Goal: Task Accomplishment & Management: Use online tool/utility

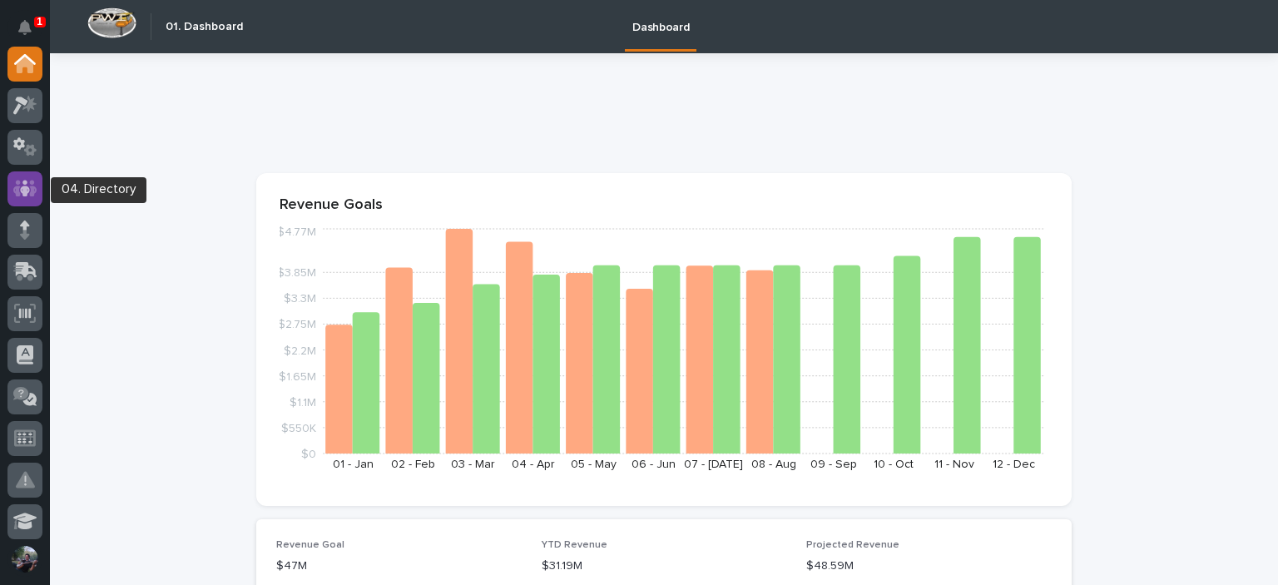
click at [22, 194] on icon at bounding box center [25, 188] width 10 height 17
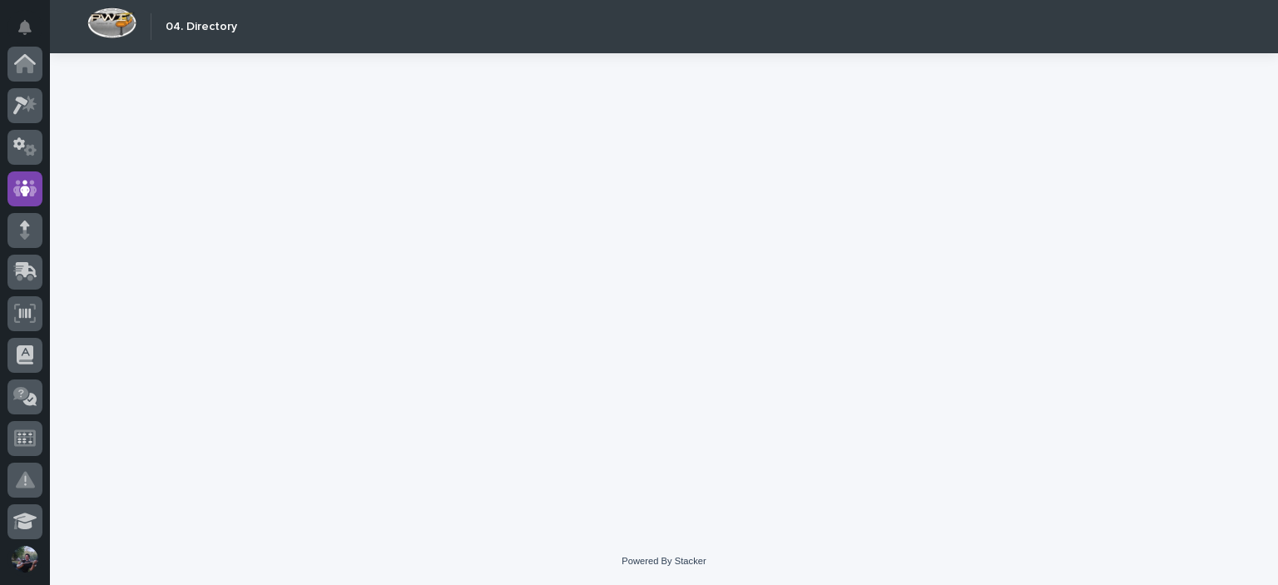
scroll to position [125, 0]
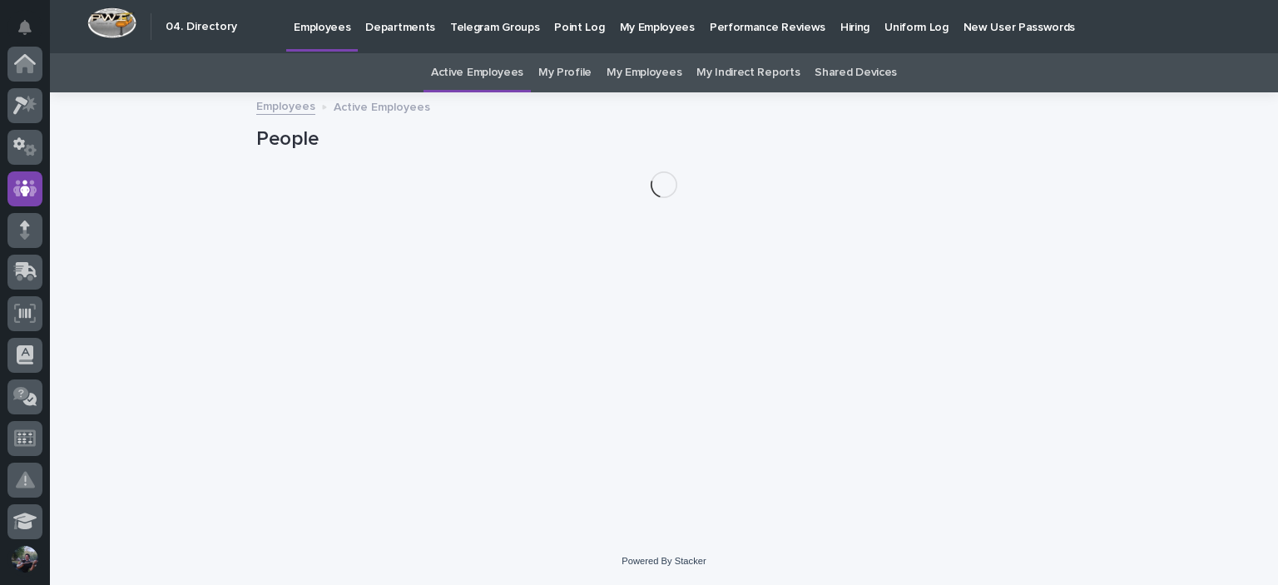
scroll to position [125, 0]
click at [566, 66] on link "My Profile" at bounding box center [564, 72] width 53 height 39
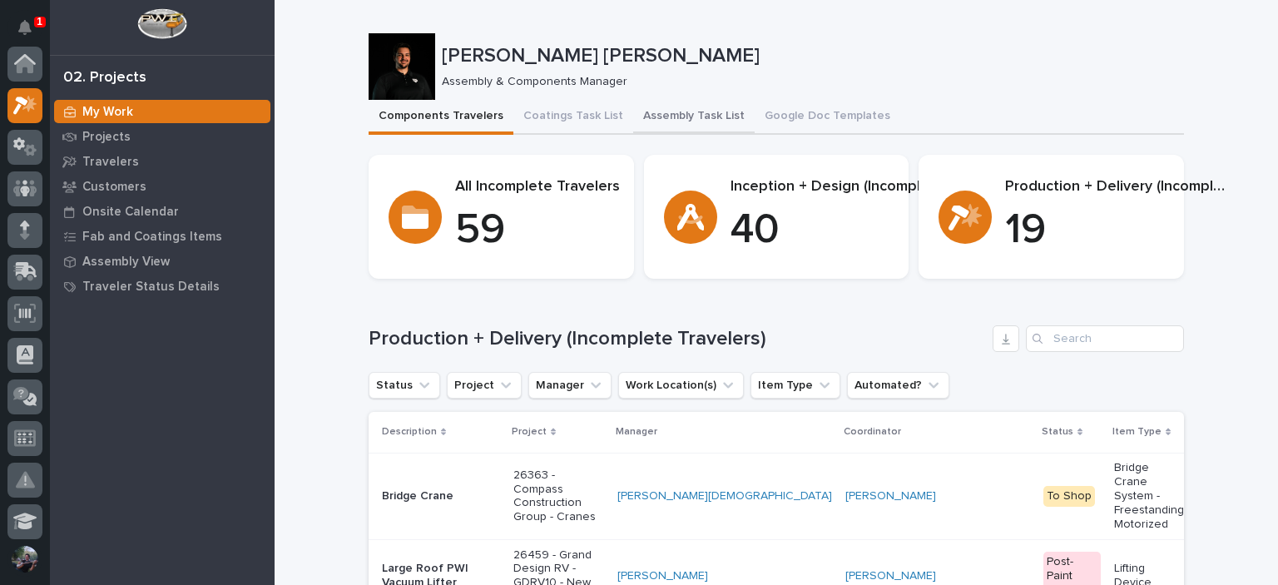
click at [660, 107] on button "Assembly Task List" at bounding box center [693, 117] width 121 height 35
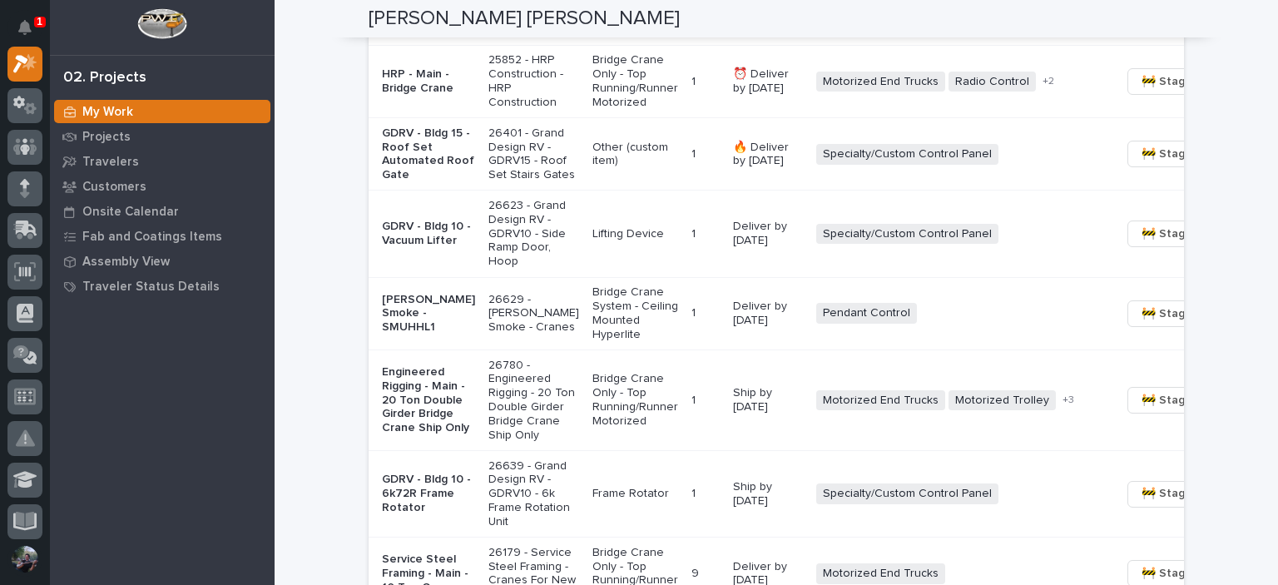
scroll to position [1386, 0]
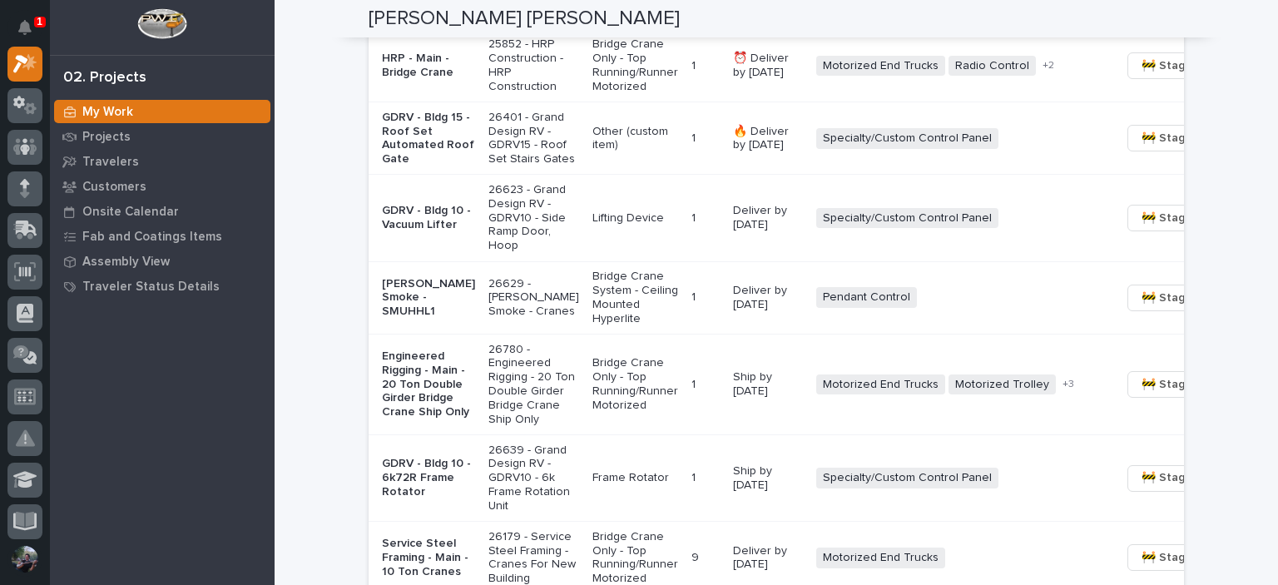
click at [423, 166] on p "GDRV - Bldg 15 - Roof Set Automated Roof Gate" at bounding box center [428, 139] width 93 height 56
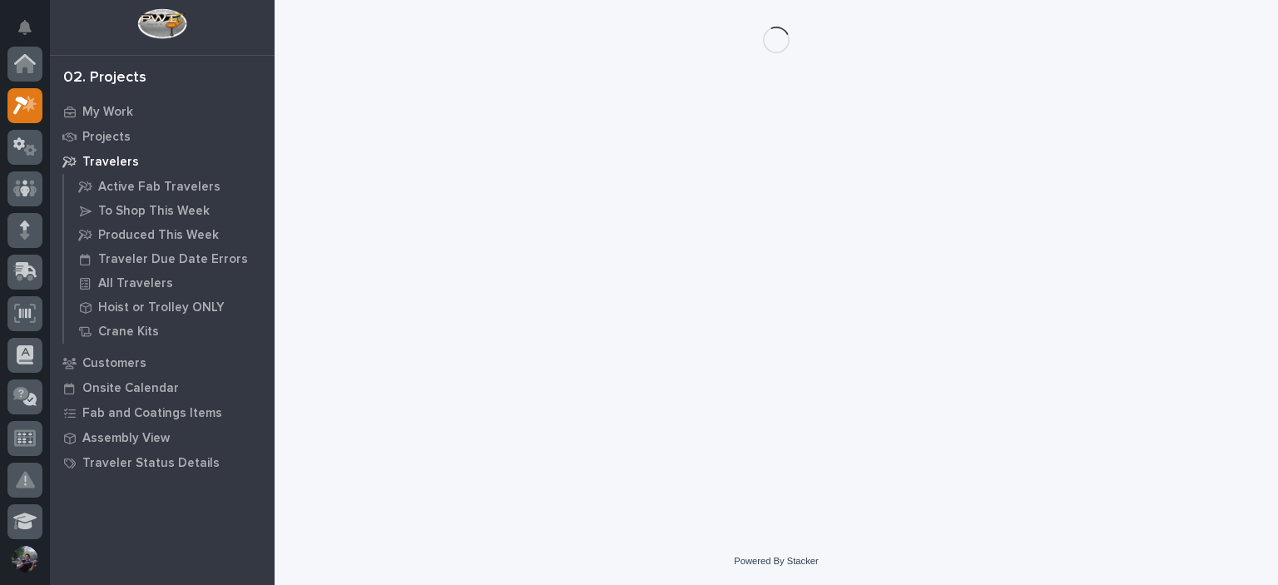
scroll to position [42, 0]
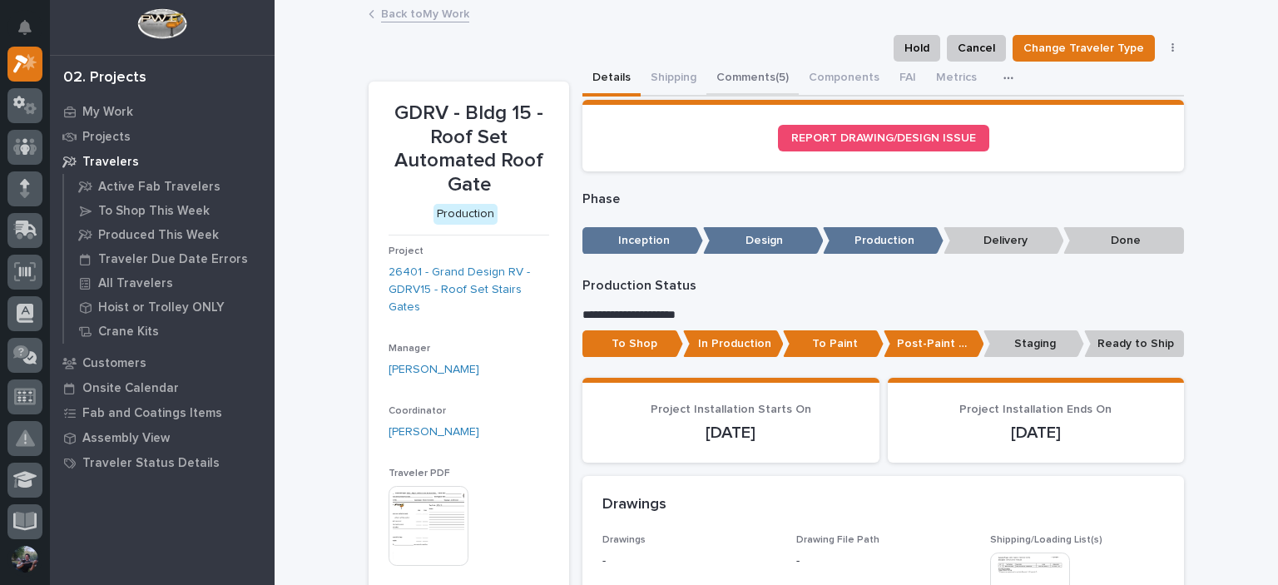
click at [755, 65] on button "Comments (5)" at bounding box center [752, 79] width 92 height 35
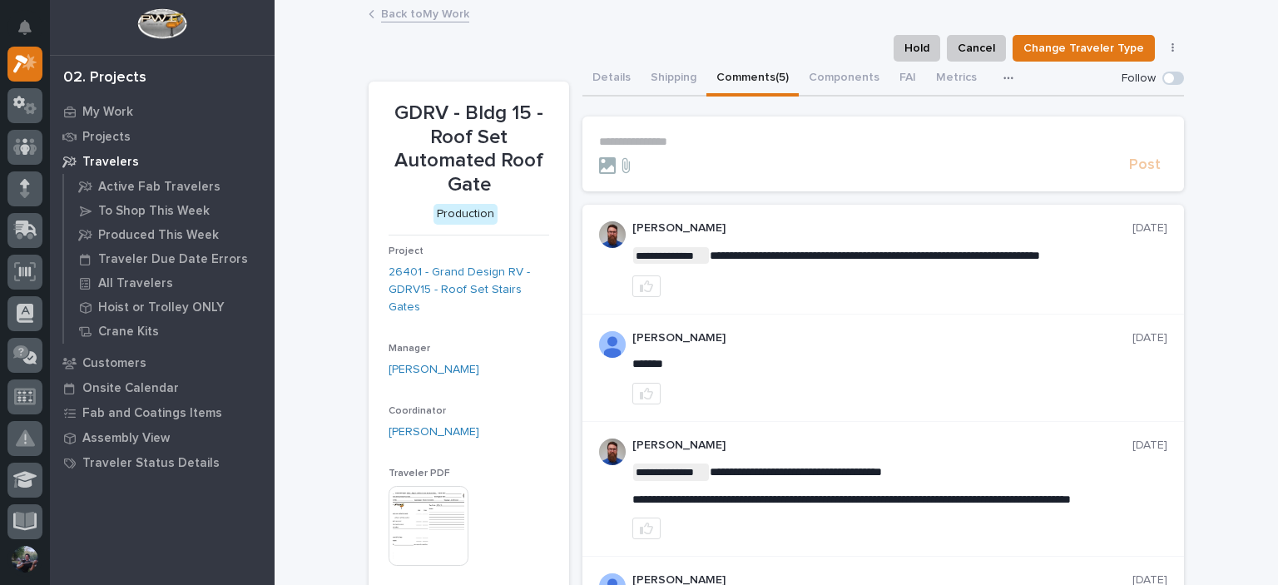
click at [706, 131] on section "**********" at bounding box center [882, 153] width 601 height 75
click at [700, 138] on p "**********" at bounding box center [883, 142] width 568 height 14
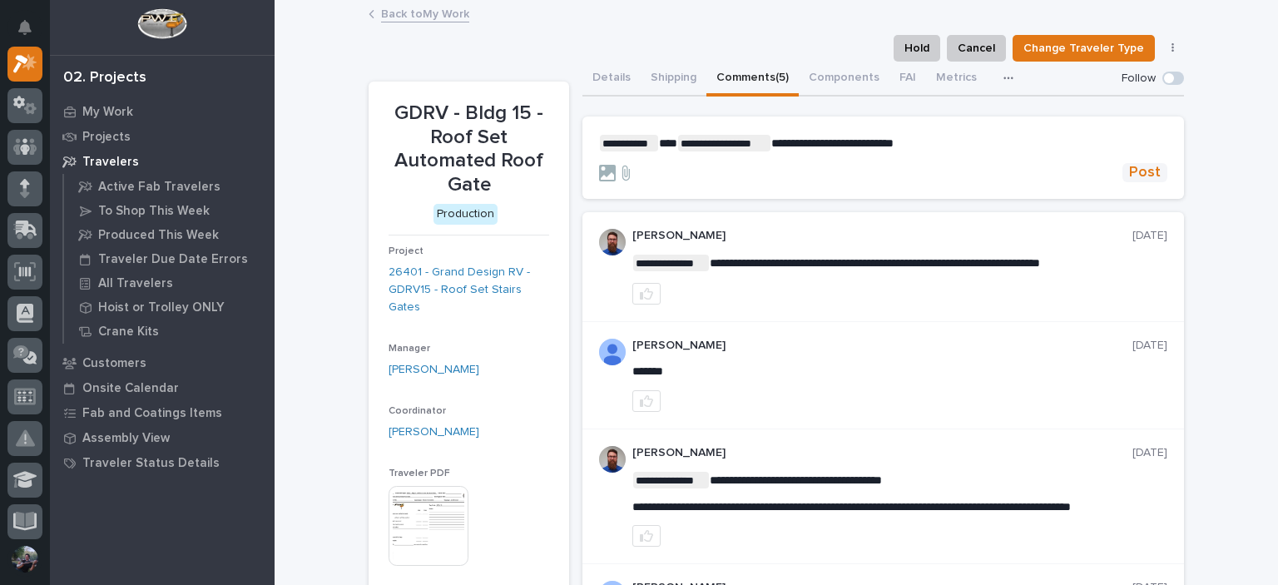
click at [1137, 171] on span "Post" at bounding box center [1145, 172] width 32 height 19
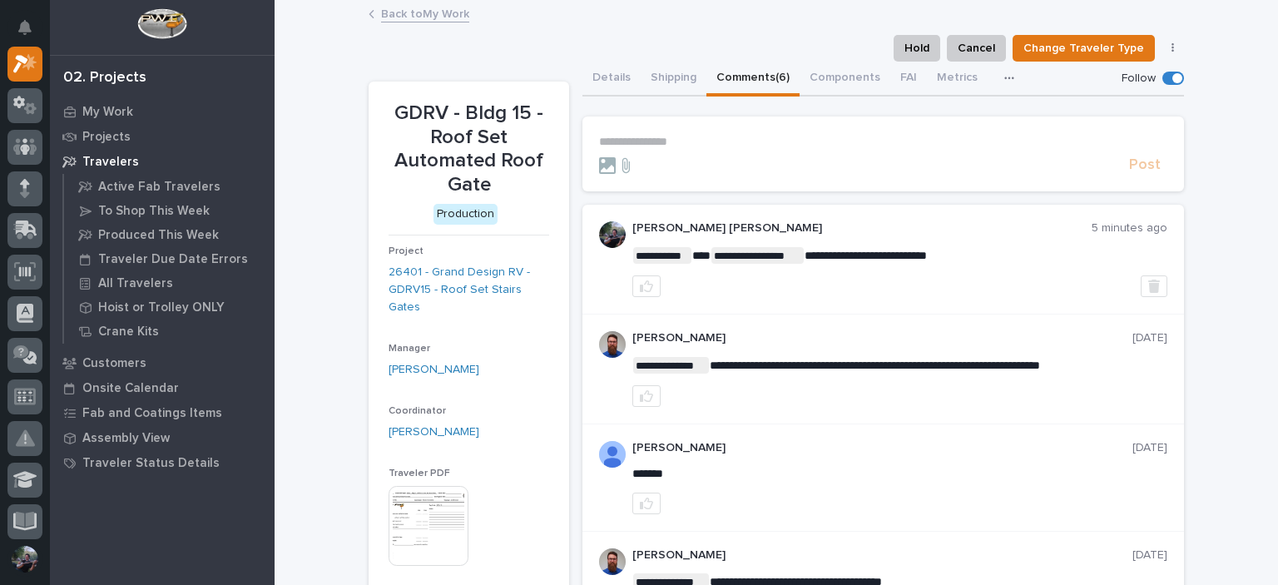
click at [1228, 29] on div "**********" at bounding box center [775, 492] width 1003 height 981
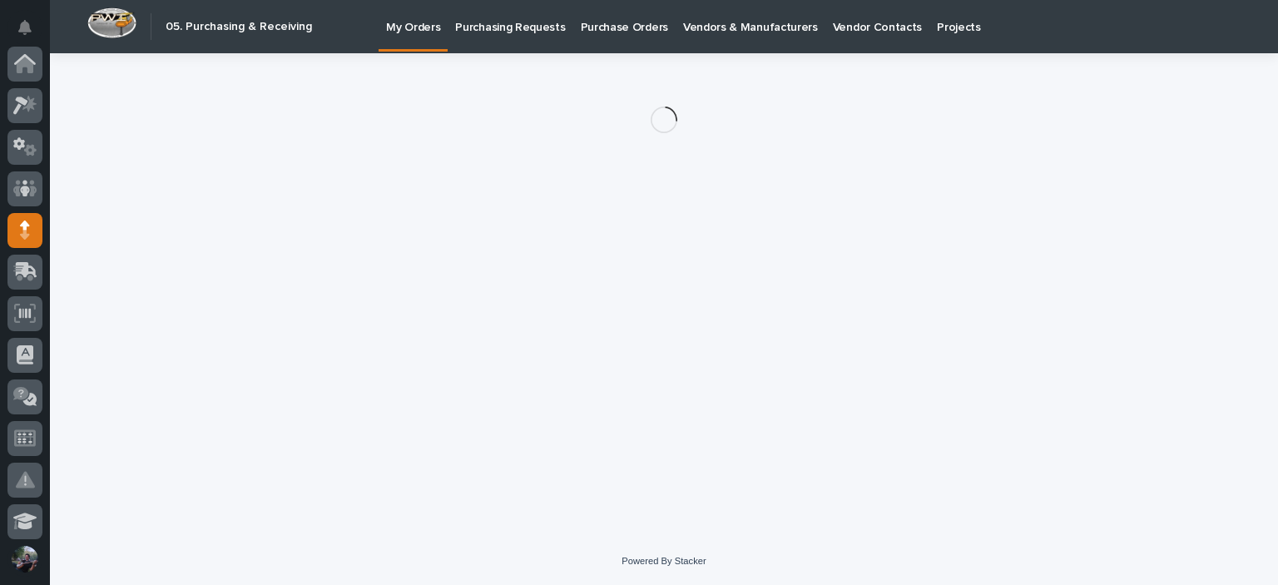
scroll to position [166, 0]
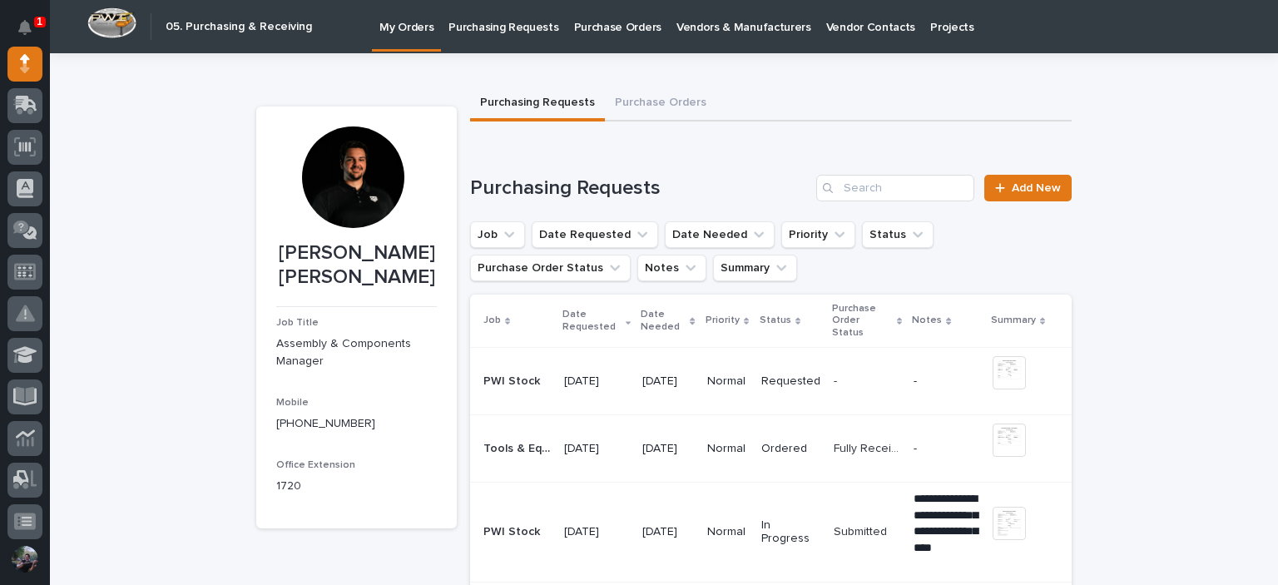
click at [611, 29] on p "Purchase Orders" at bounding box center [617, 17] width 87 height 35
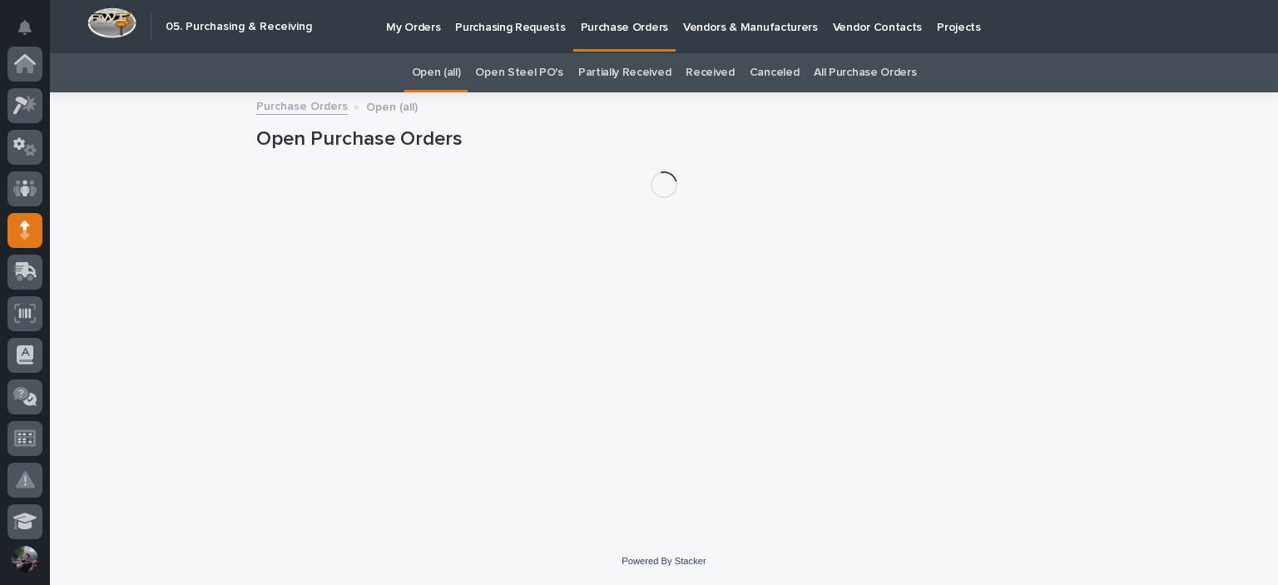
scroll to position [166, 0]
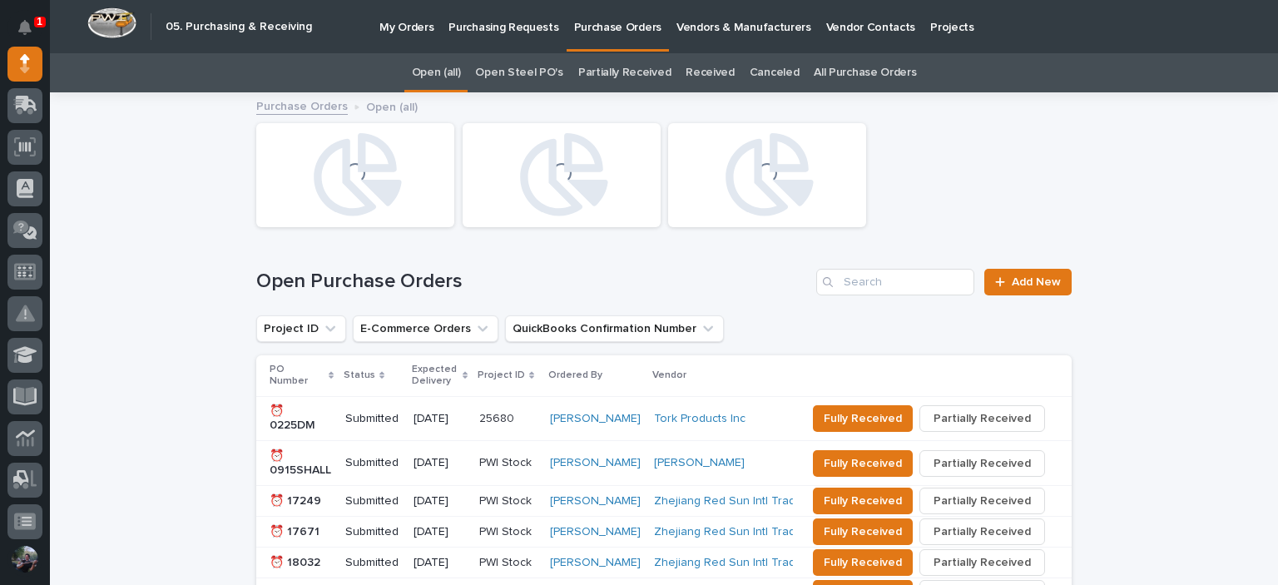
click at [853, 70] on link "All Purchase Orders" at bounding box center [864, 72] width 102 height 39
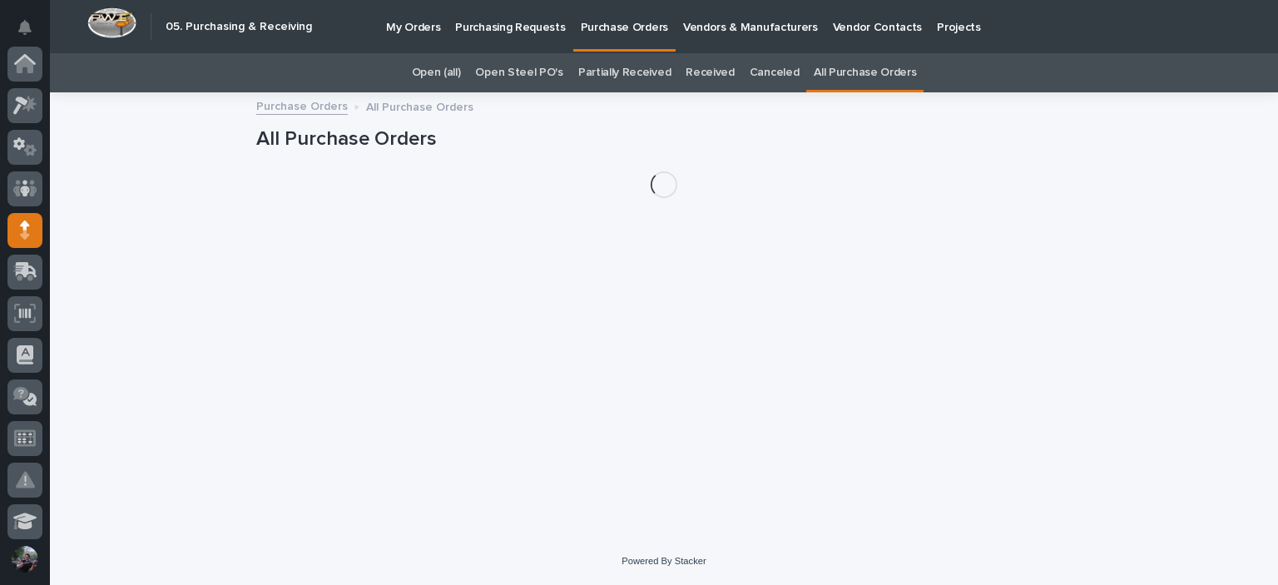
scroll to position [166, 0]
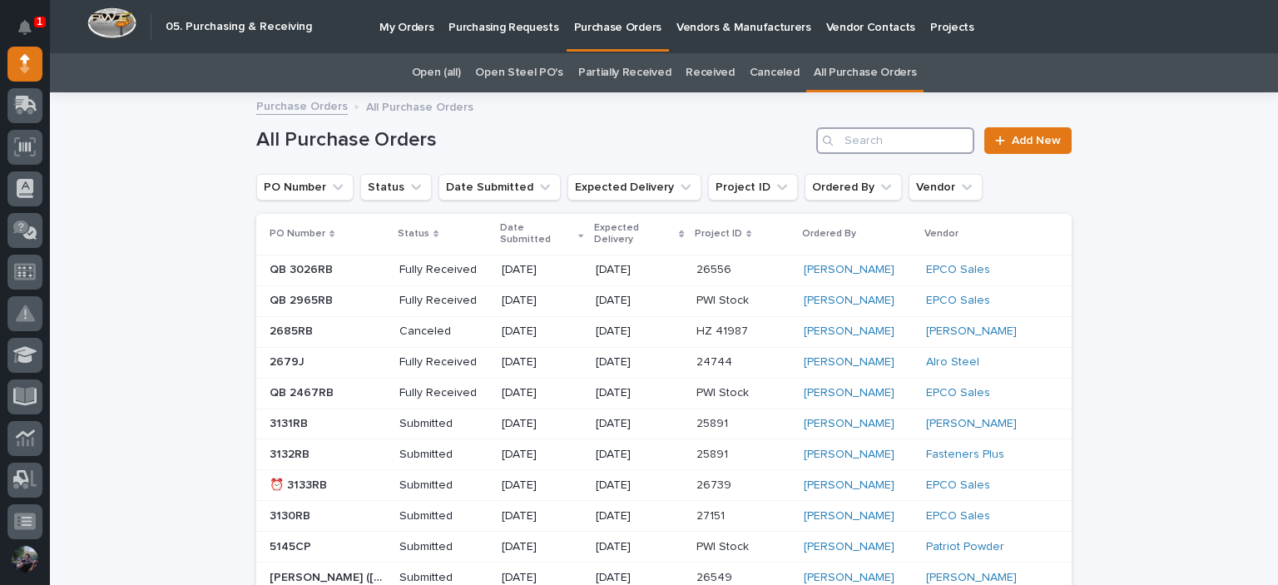
click at [895, 141] on input "Search" at bounding box center [895, 140] width 158 height 27
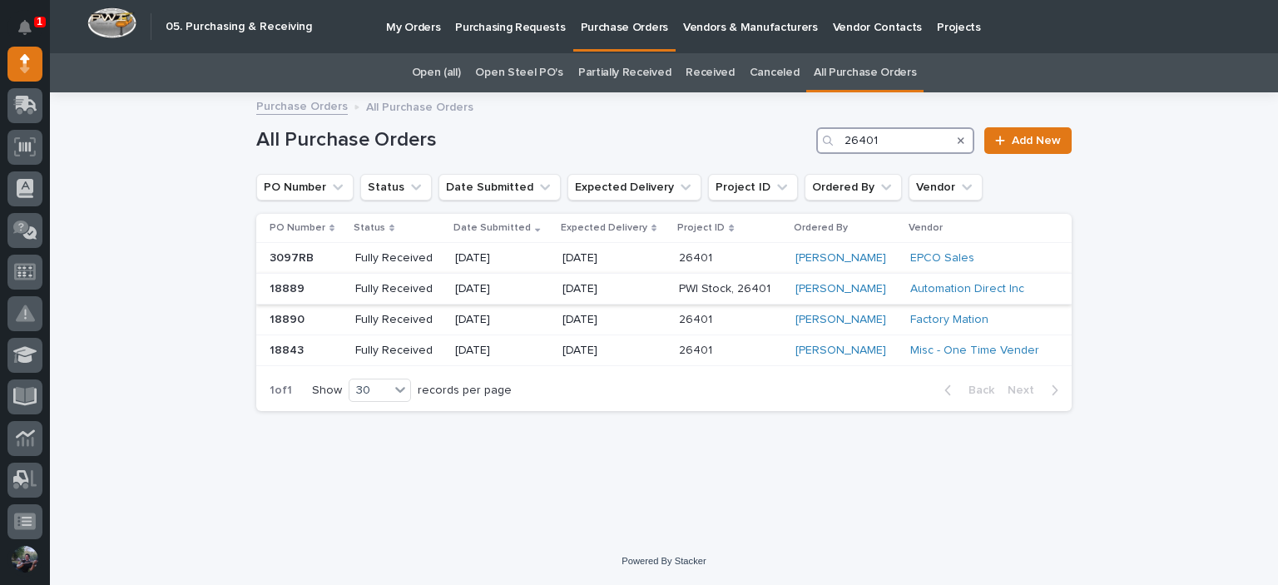
type input "26401"
click at [415, 289] on p "Fully Received" at bounding box center [398, 289] width 87 height 14
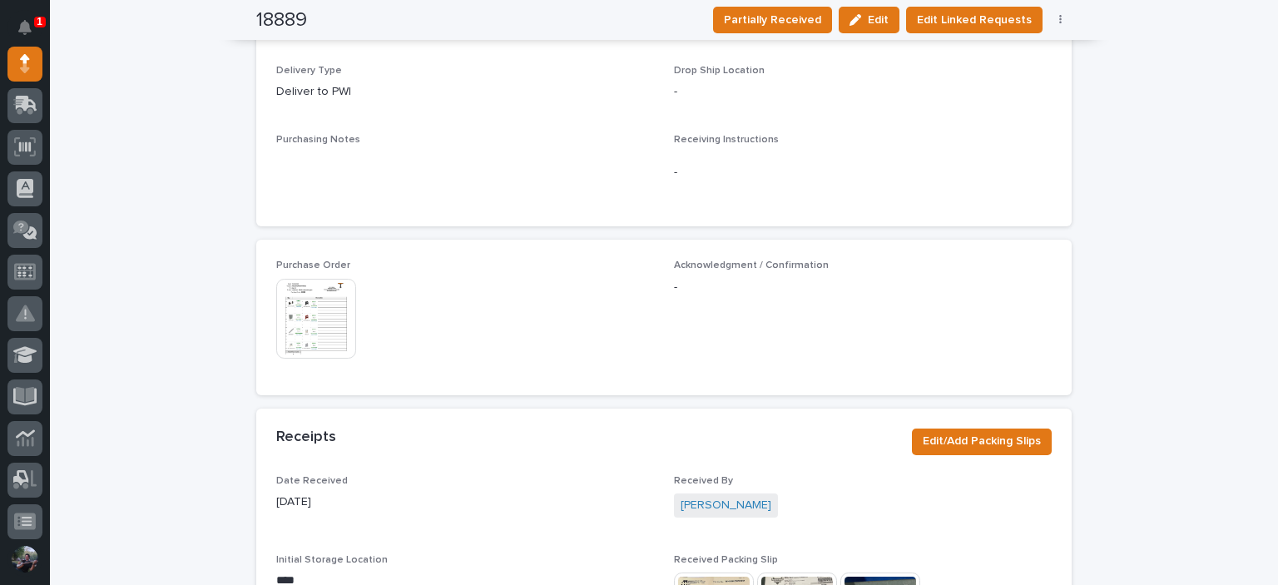
scroll to position [665, 0]
click at [330, 330] on img at bounding box center [316, 316] width 80 height 80
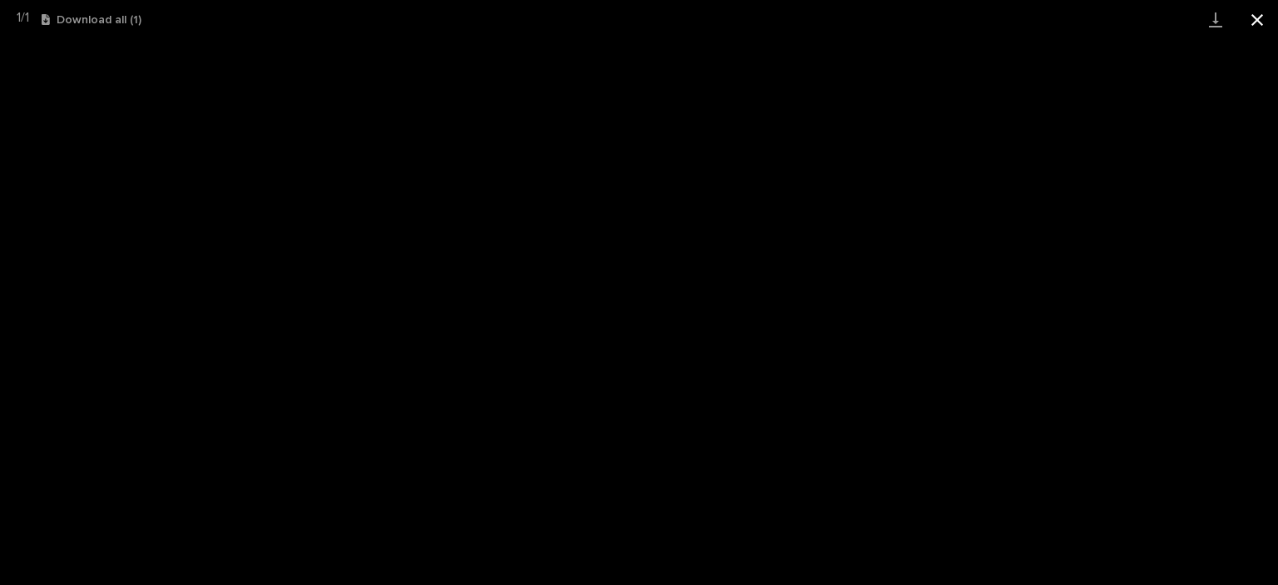
click at [1255, 26] on button "Close gallery" at bounding box center [1257, 19] width 42 height 39
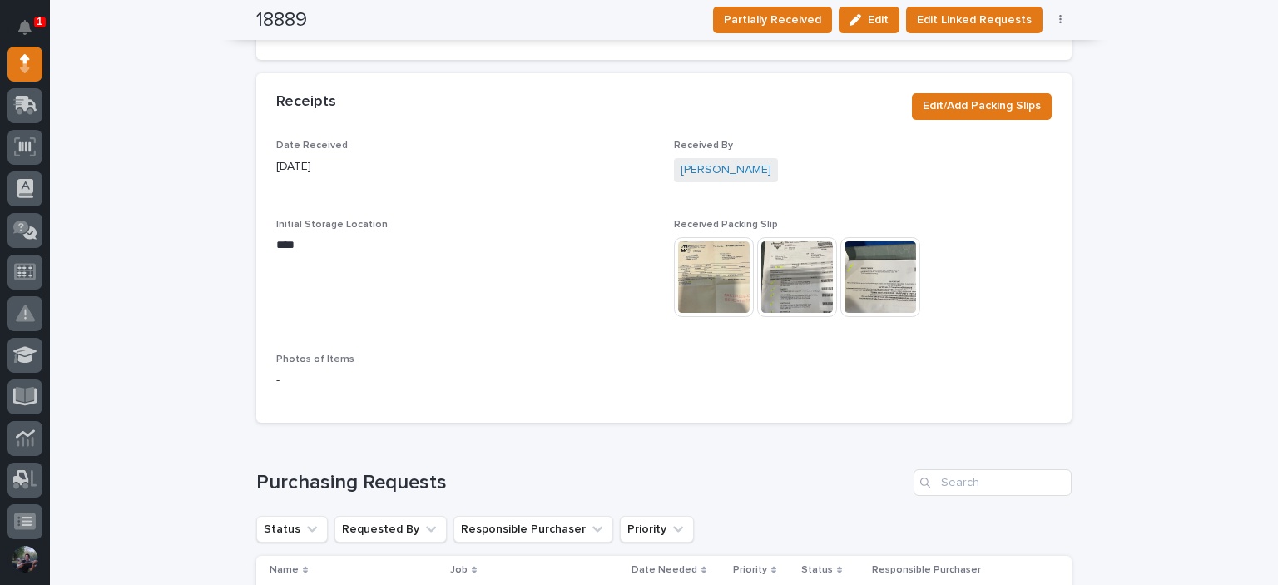
scroll to position [1290, 0]
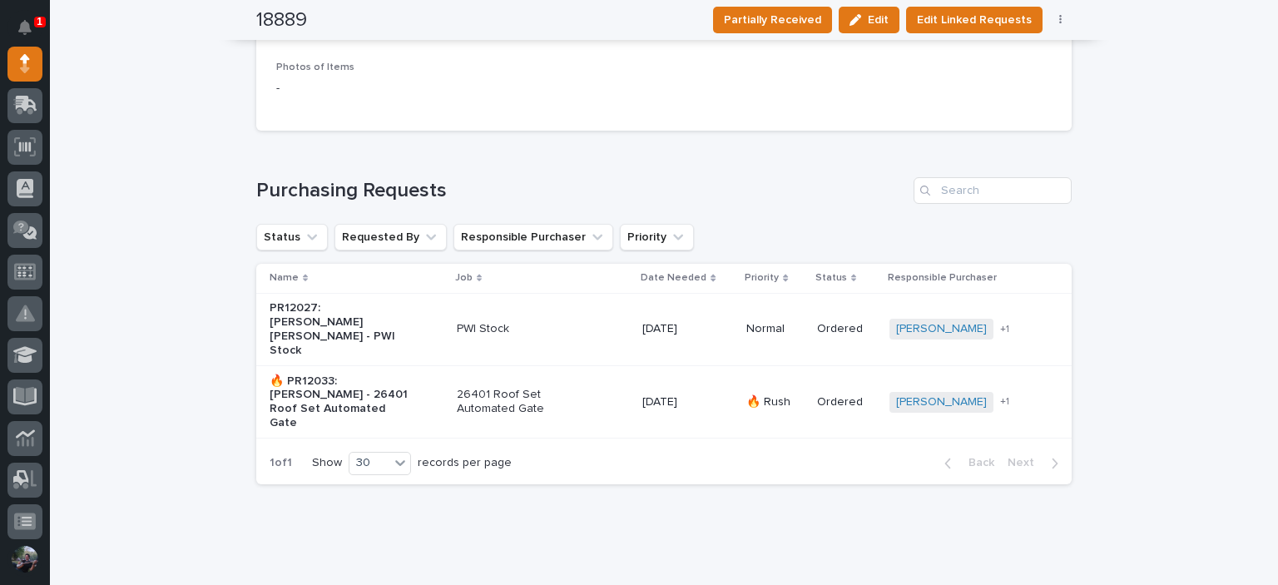
click at [379, 374] on p "🔥 PR12033: [PERSON_NAME] - 26401 Roof Set Automated Gate" at bounding box center [338, 402] width 139 height 56
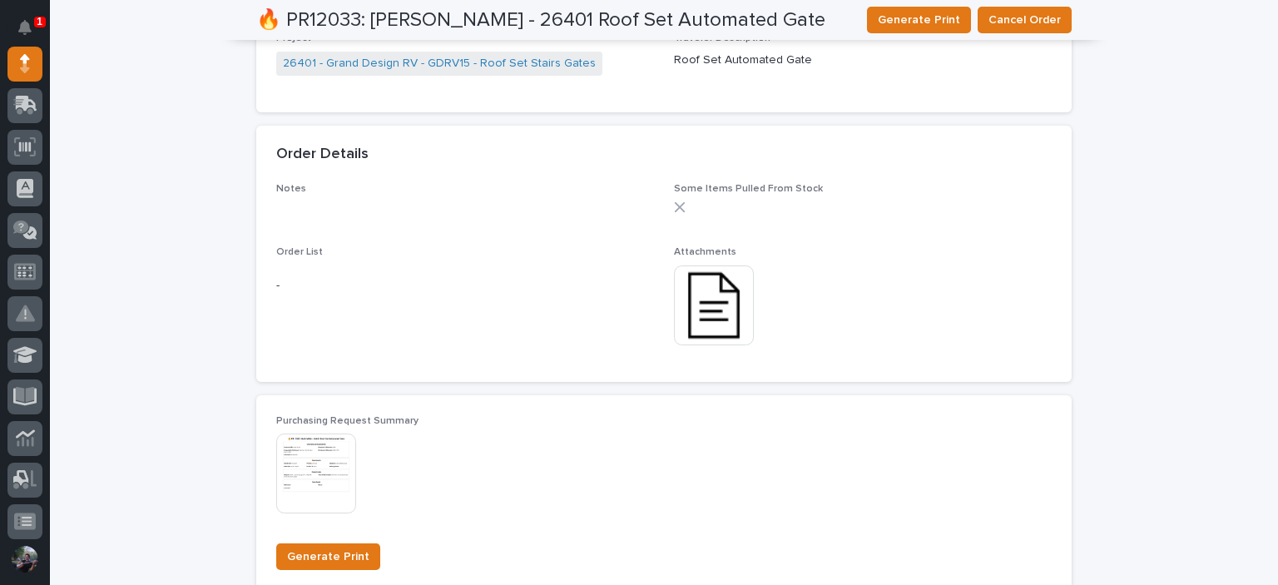
scroll to position [938, 0]
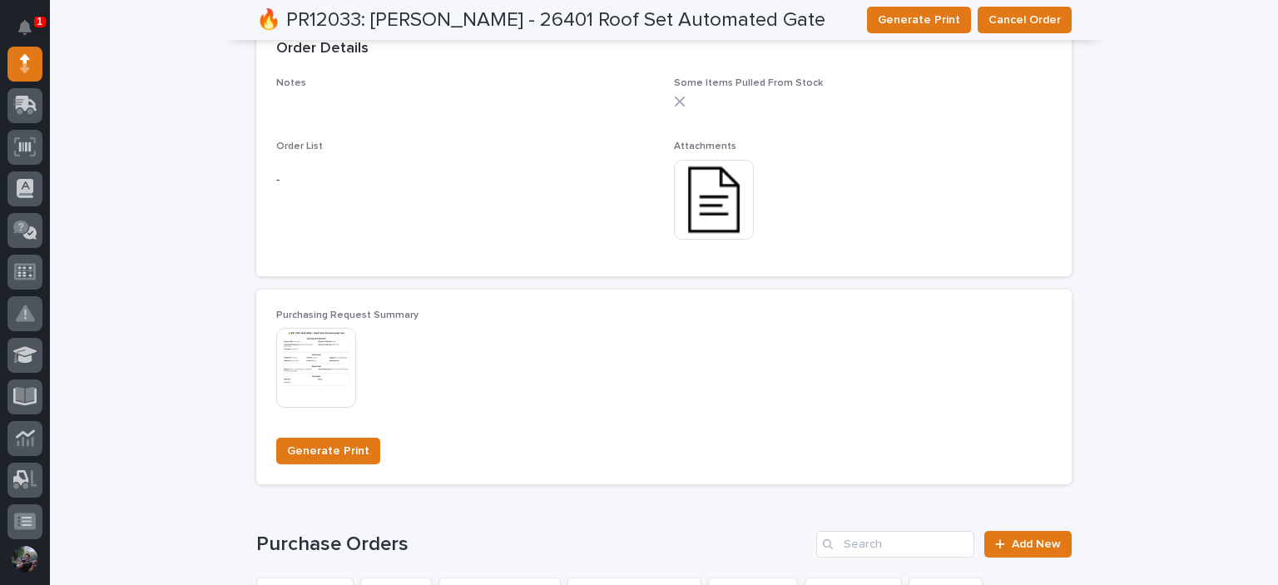
click at [738, 206] on img at bounding box center [714, 200] width 80 height 80
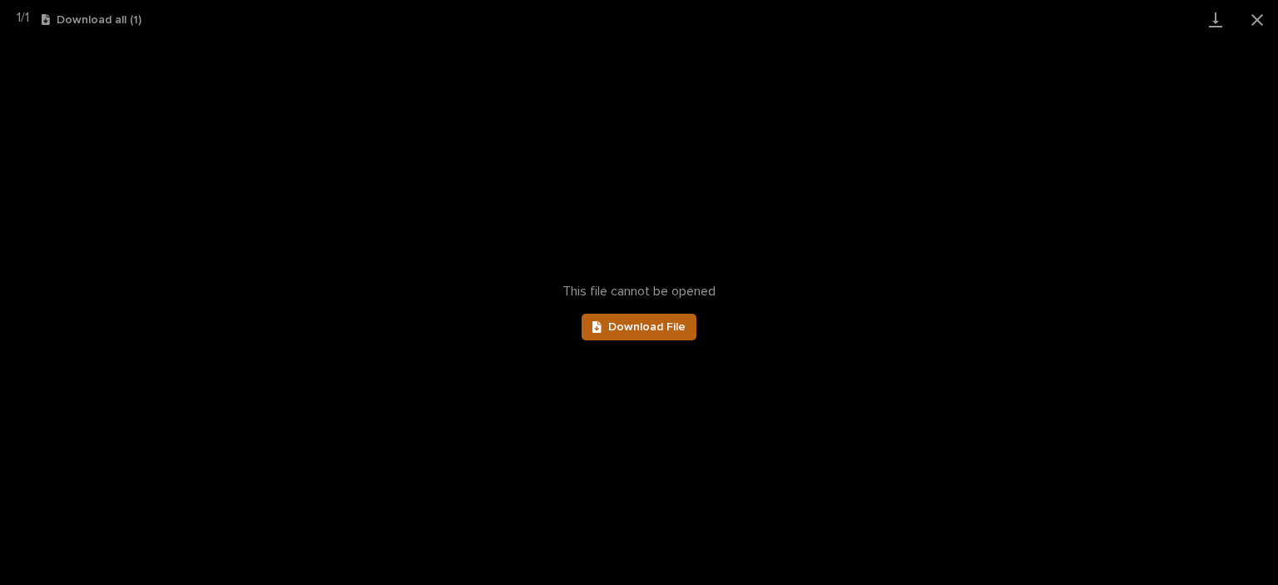
click at [635, 322] on span "Download File" at bounding box center [646, 327] width 77 height 12
click at [1251, 32] on button "Close gallery" at bounding box center [1257, 19] width 42 height 39
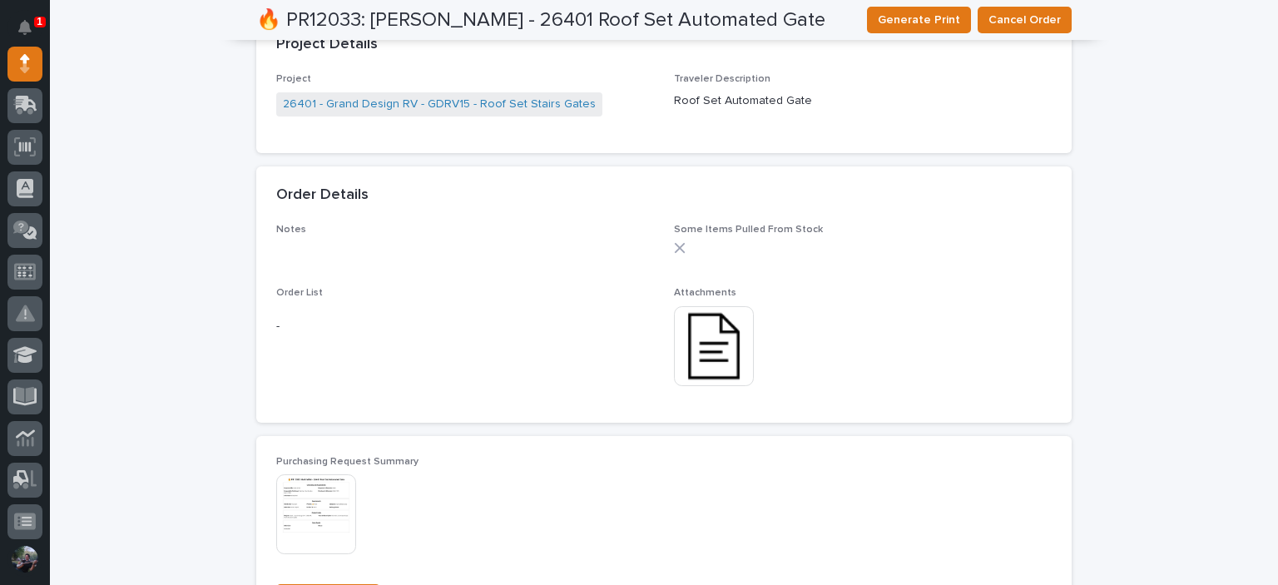
scroll to position [550, 0]
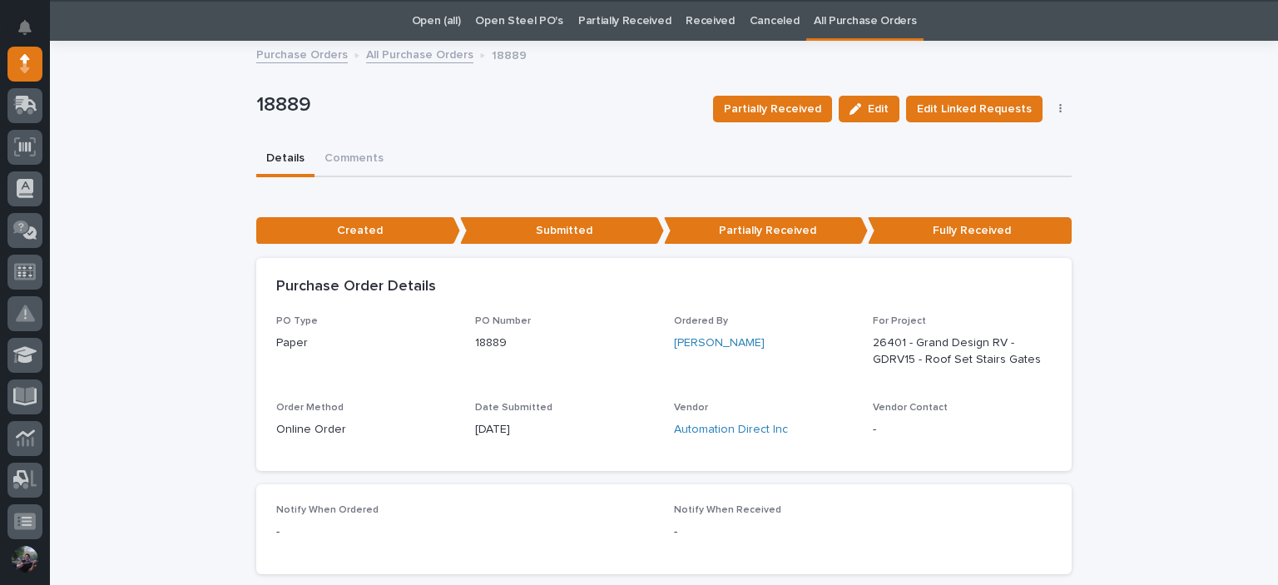
scroll to position [53, 0]
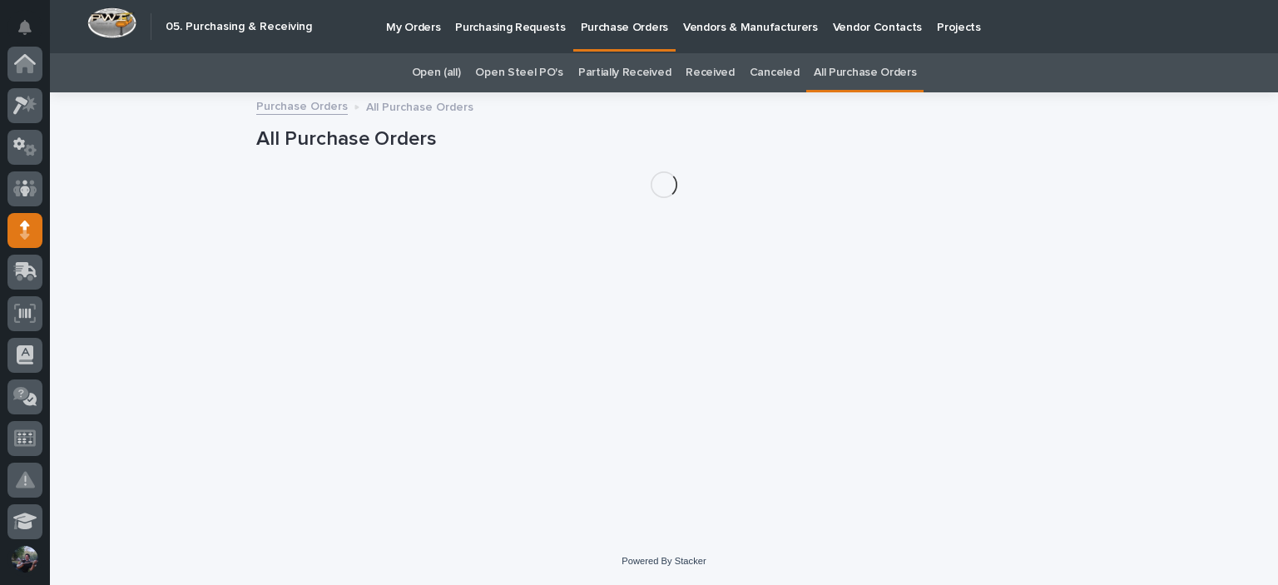
scroll to position [166, 0]
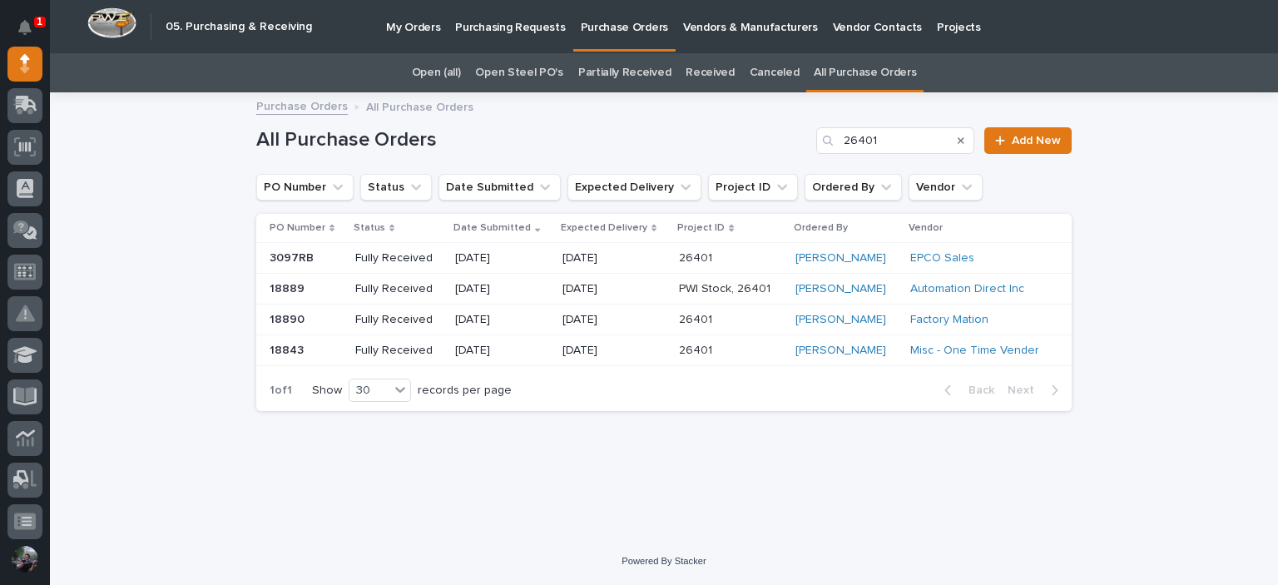
click at [635, 351] on p "[DATE]" at bounding box center [614, 351] width 104 height 14
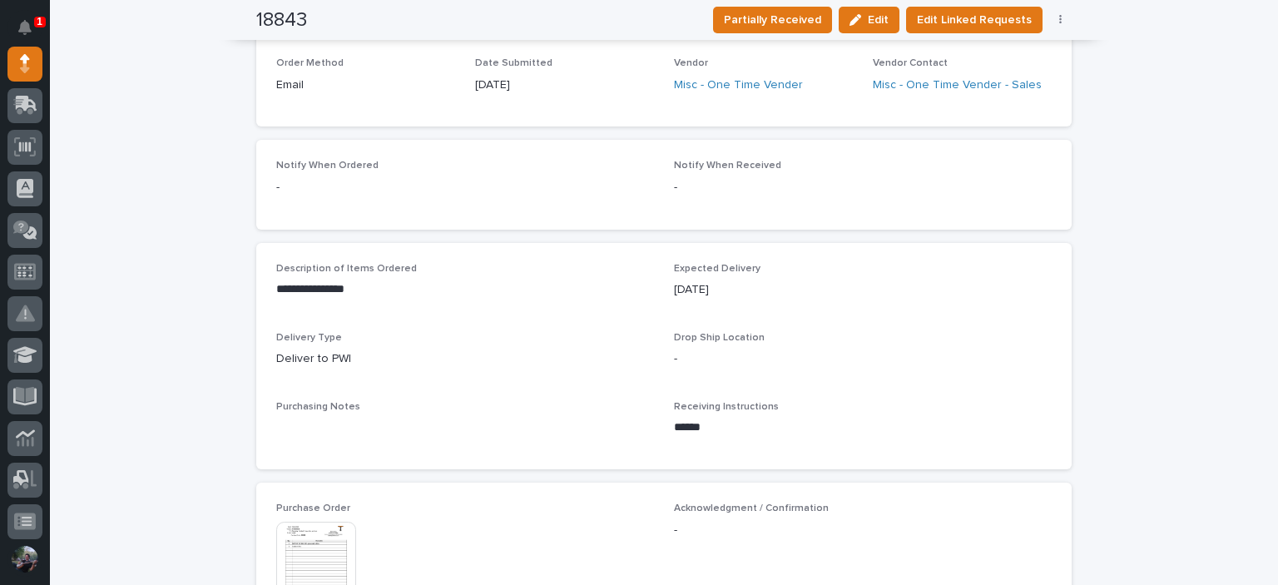
scroll to position [554, 0]
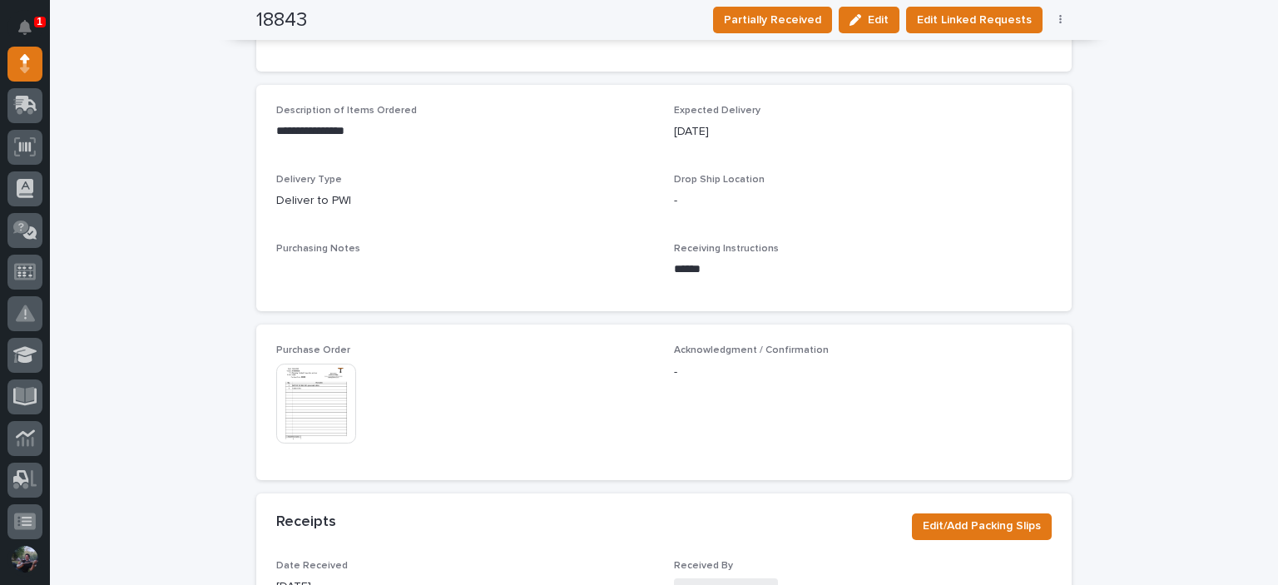
click at [327, 413] on img at bounding box center [316, 403] width 80 height 80
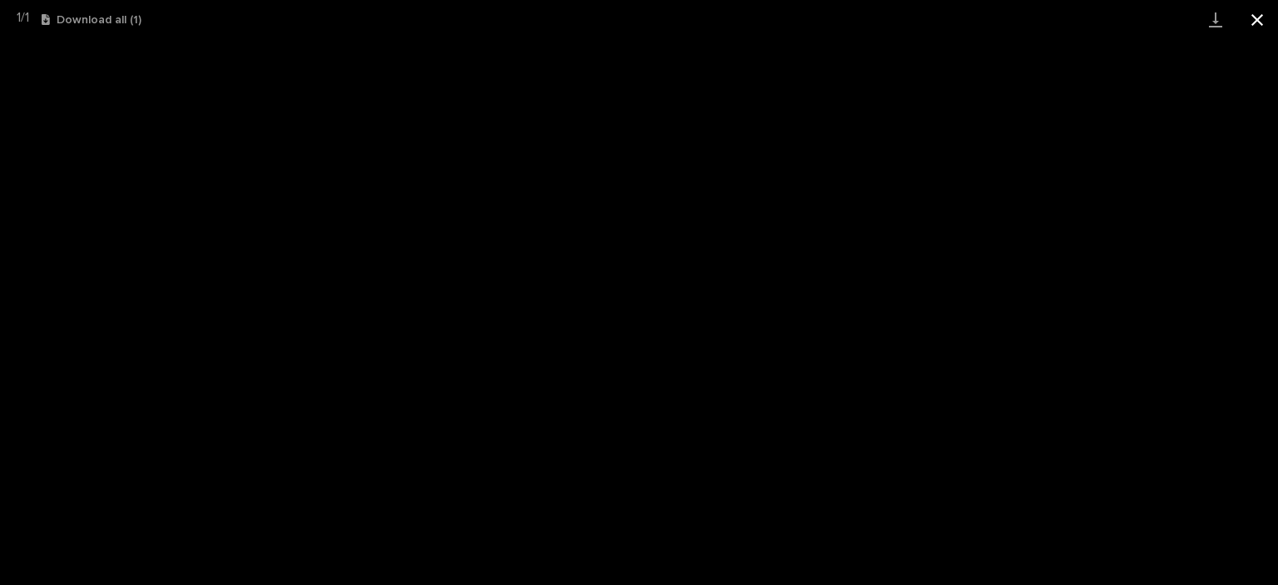
click at [1271, 21] on button "Close gallery" at bounding box center [1257, 19] width 42 height 39
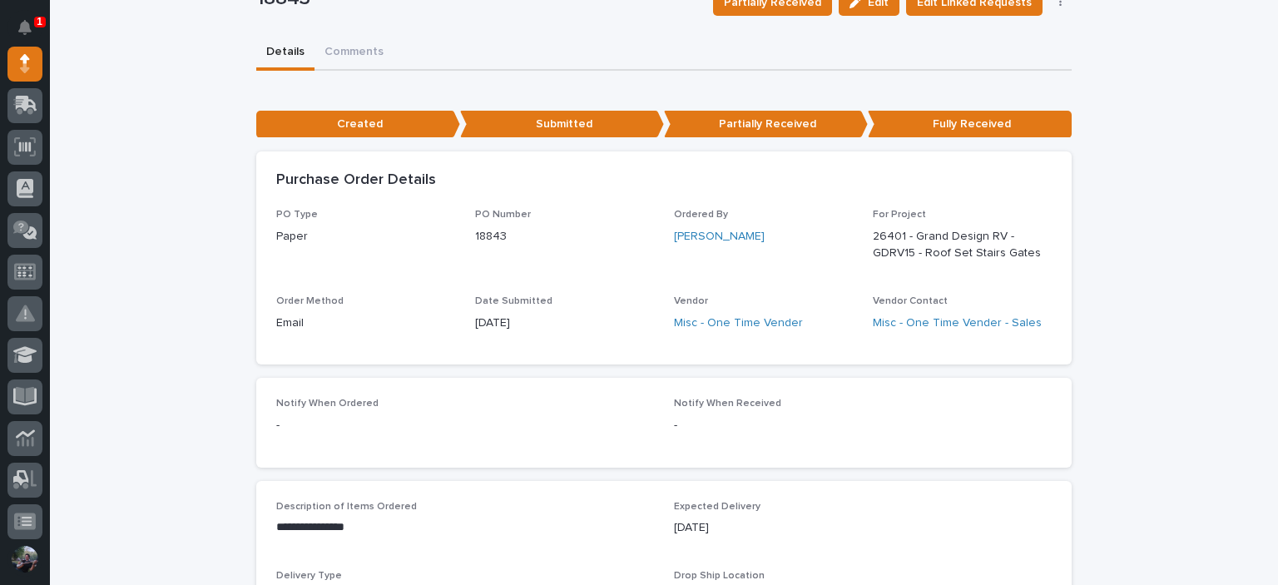
scroll to position [0, 0]
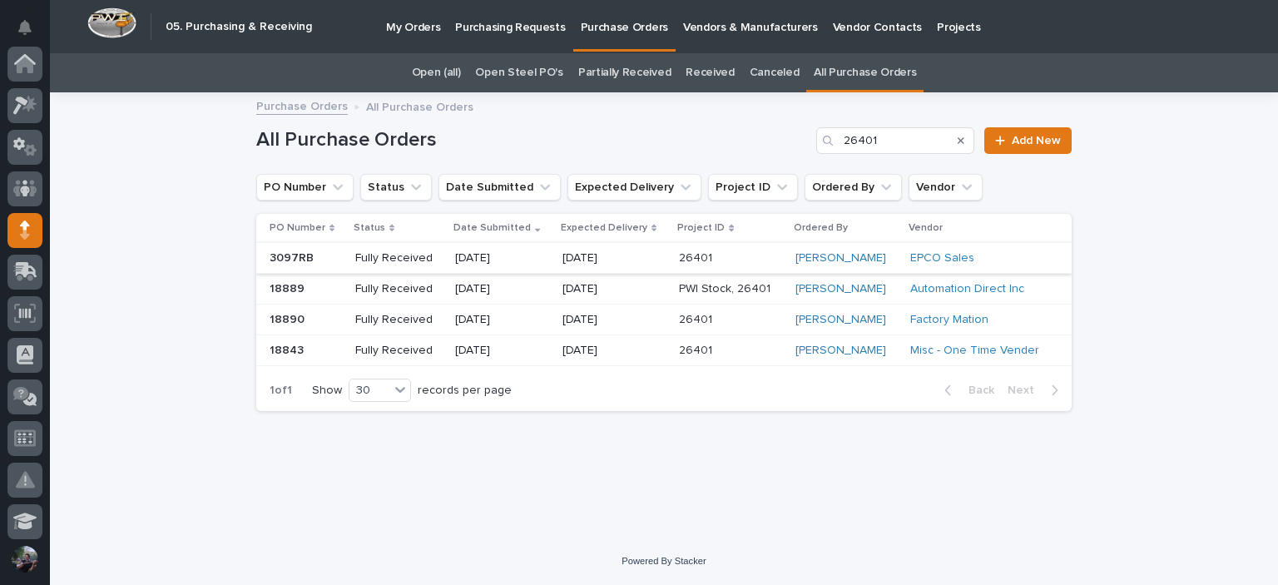
scroll to position [166, 0]
click at [701, 322] on p at bounding box center [730, 320] width 102 height 14
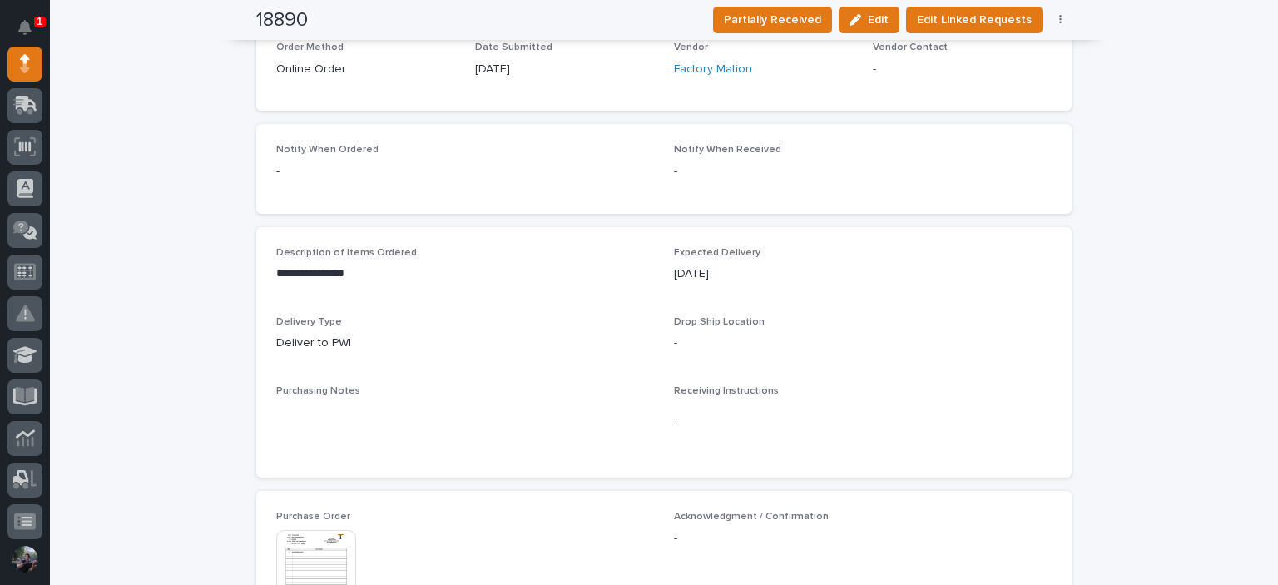
scroll to position [634, 0]
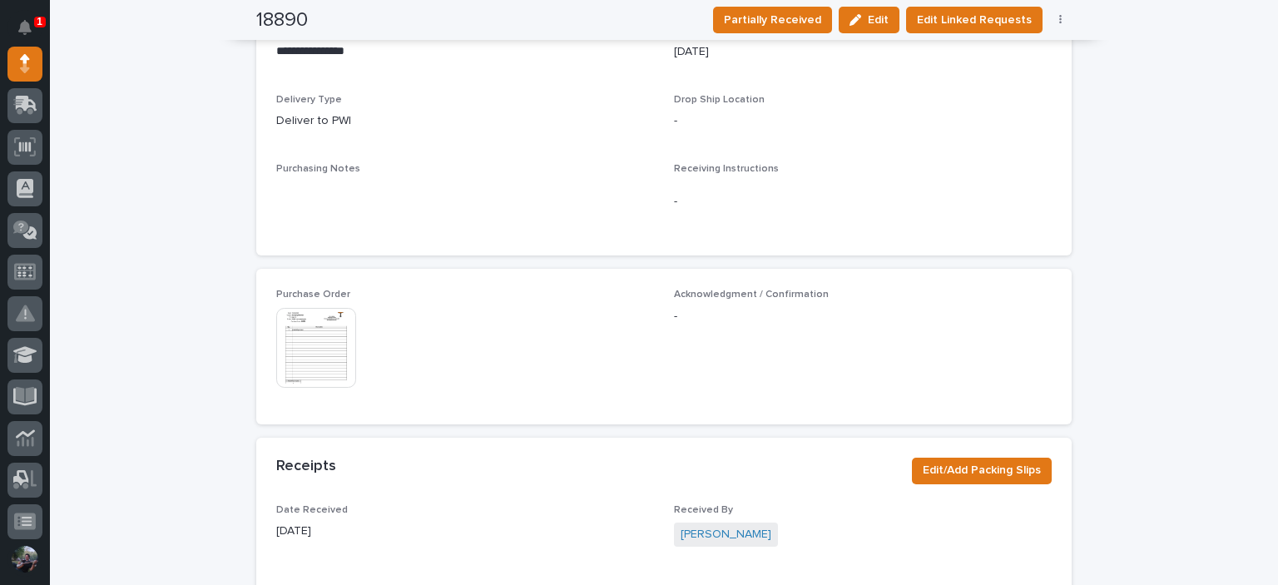
click at [318, 352] on img at bounding box center [316, 348] width 80 height 80
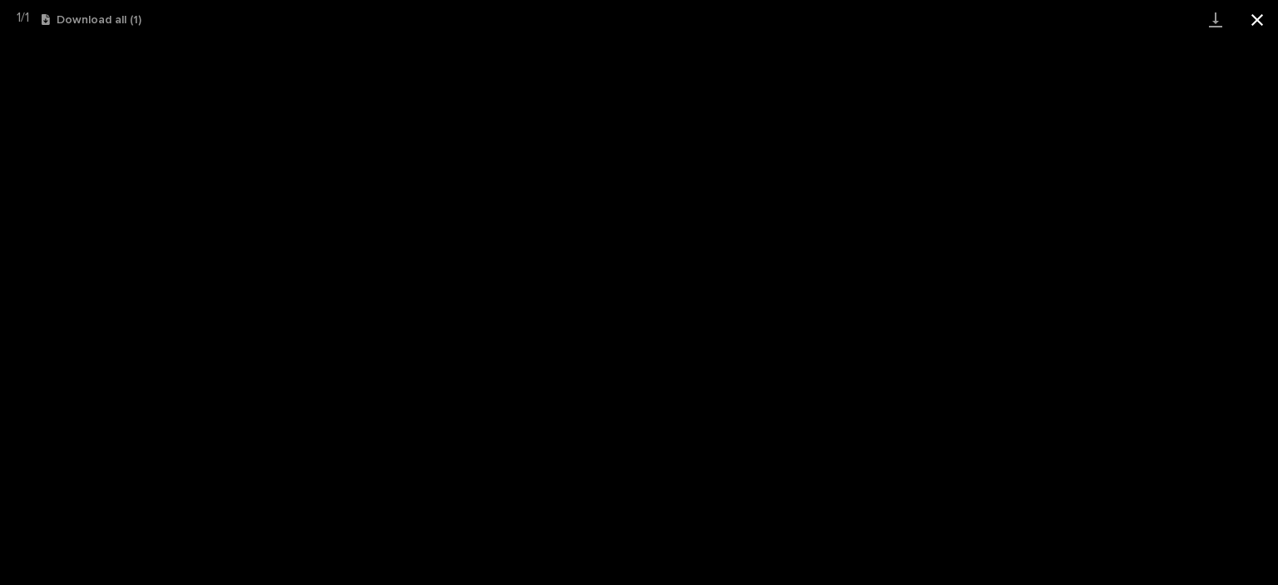
click at [1255, 14] on button "Close gallery" at bounding box center [1257, 19] width 42 height 39
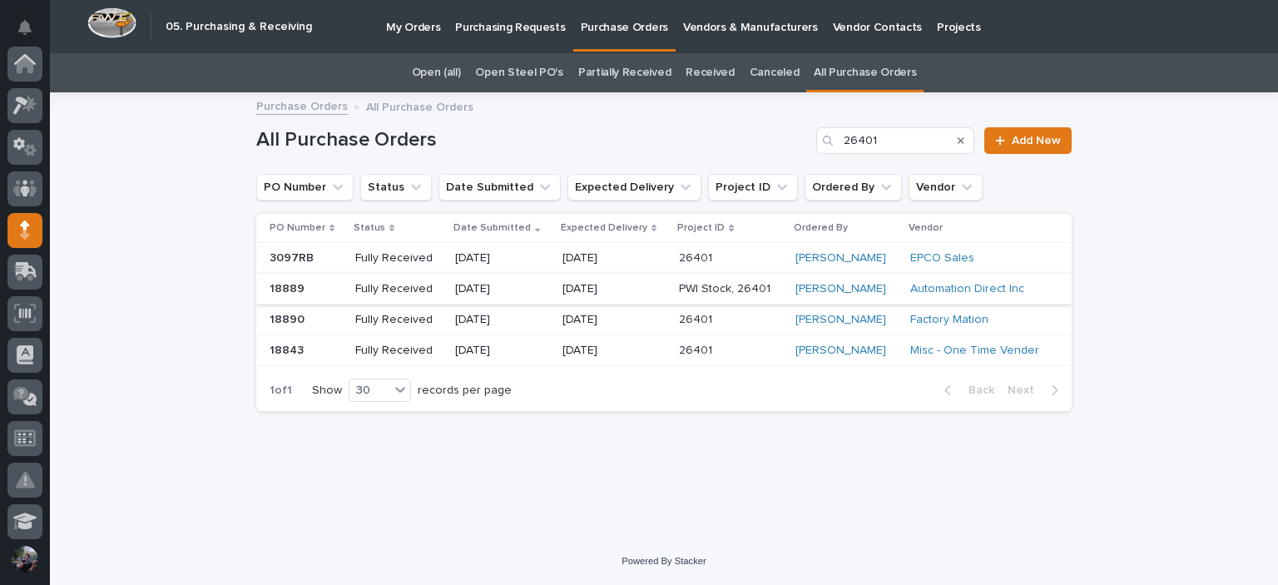
scroll to position [166, 0]
click at [562, 257] on p "[DATE]" at bounding box center [614, 258] width 104 height 14
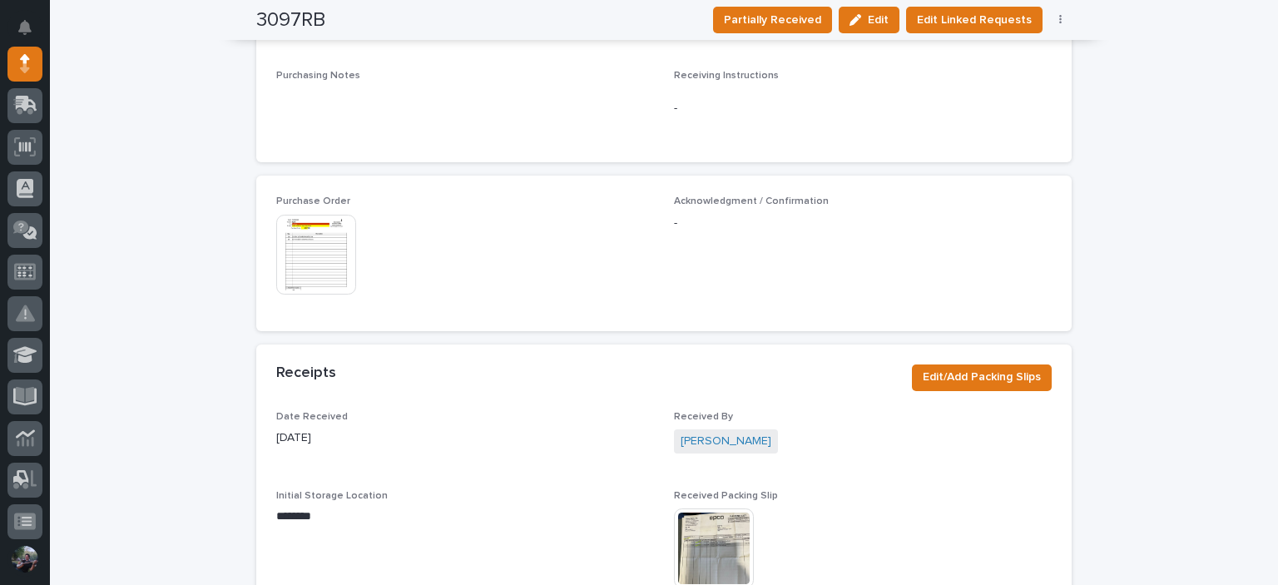
scroll to position [832, 0]
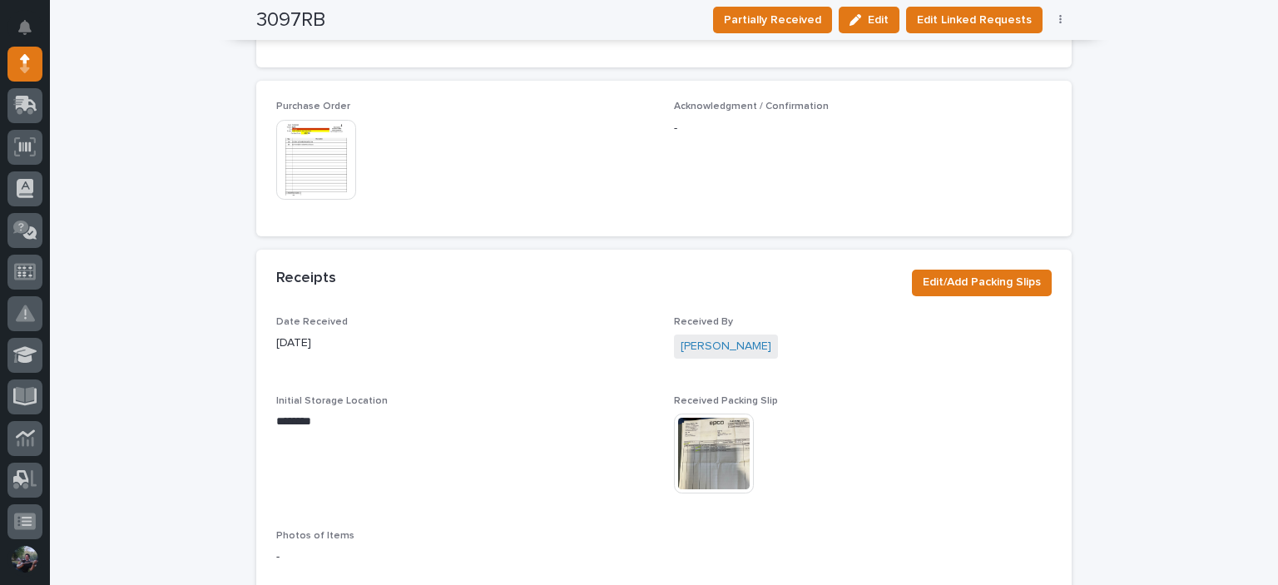
click at [321, 171] on img at bounding box center [316, 160] width 80 height 80
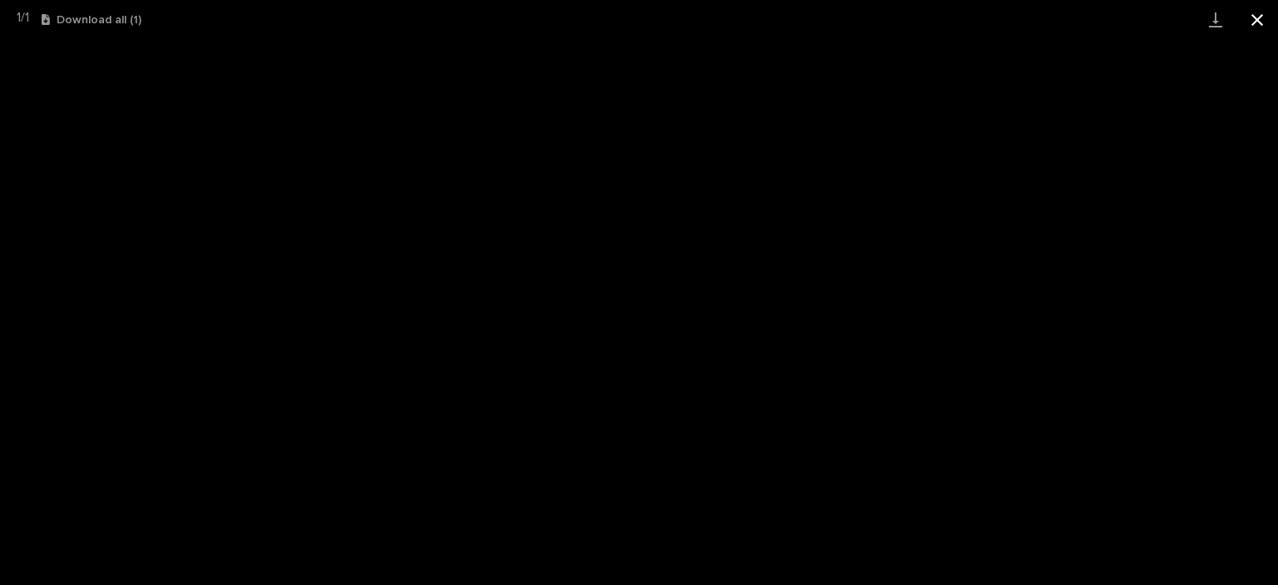
click at [1277, 22] on button "Close gallery" at bounding box center [1257, 19] width 42 height 39
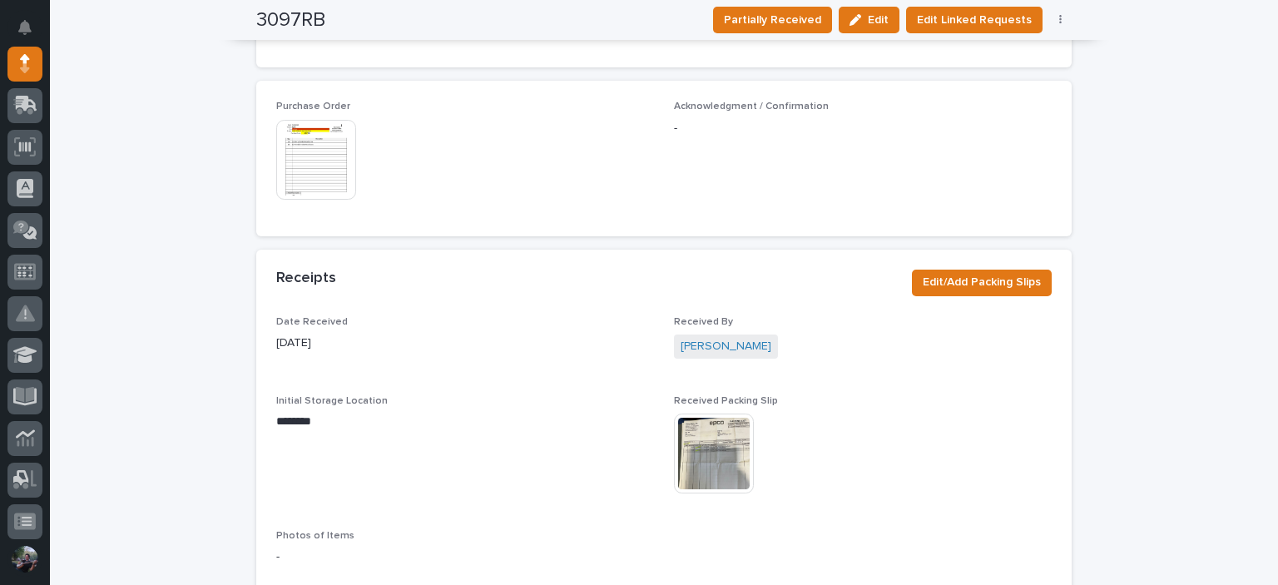
click at [1120, 177] on div "**********" at bounding box center [664, 118] width 1228 height 1713
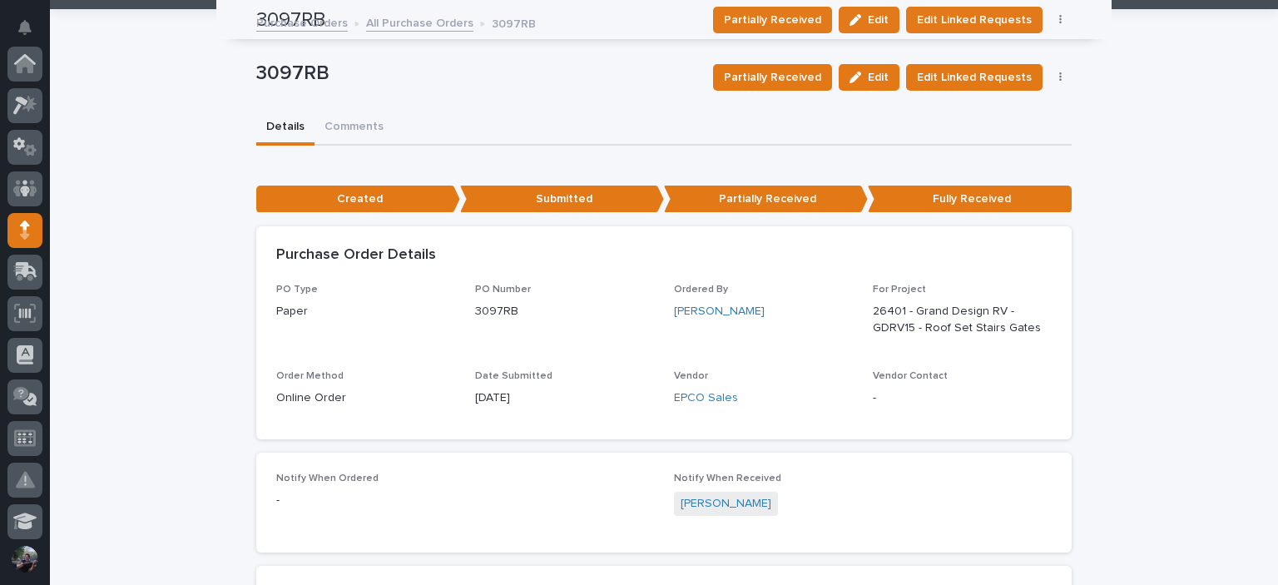
scroll to position [0, 0]
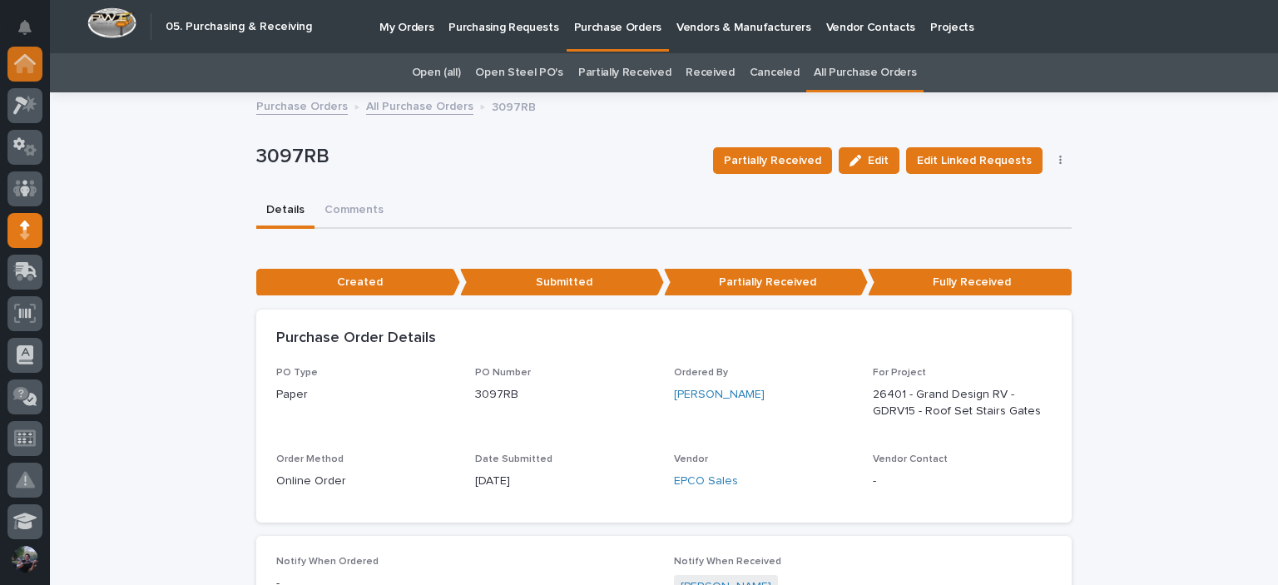
click at [37, 71] on div at bounding box center [24, 64] width 35 height 35
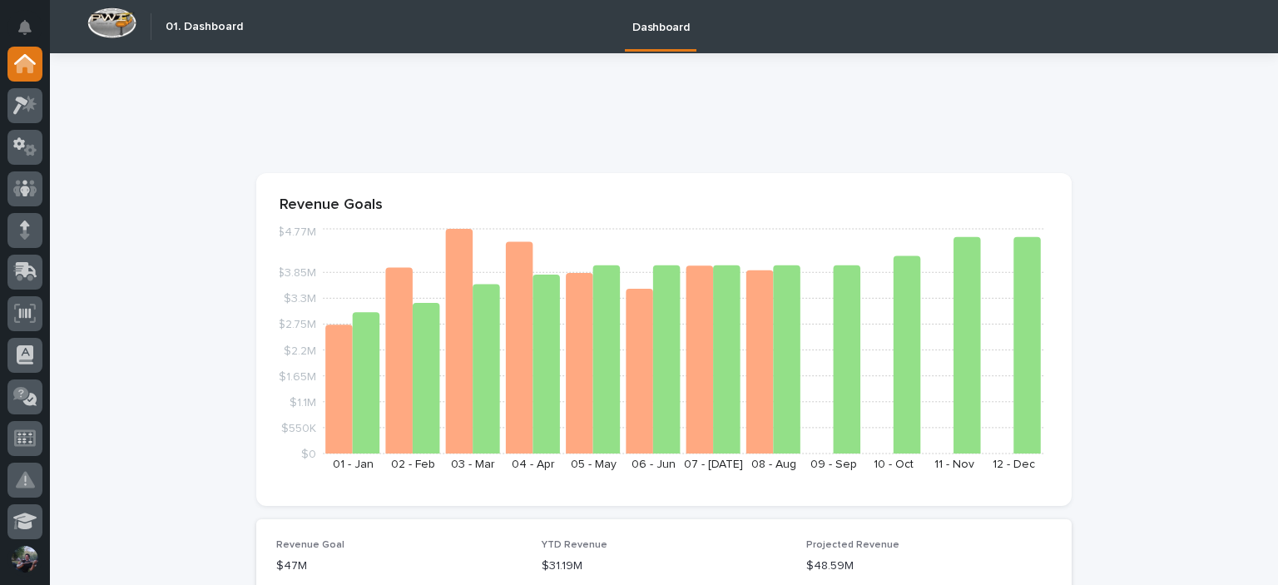
click at [279, 202] on p "Revenue Goals" at bounding box center [663, 205] width 769 height 18
click at [279, 203] on p "Revenue Goals" at bounding box center [663, 205] width 769 height 18
click at [311, 126] on p at bounding box center [660, 117] width 808 height 24
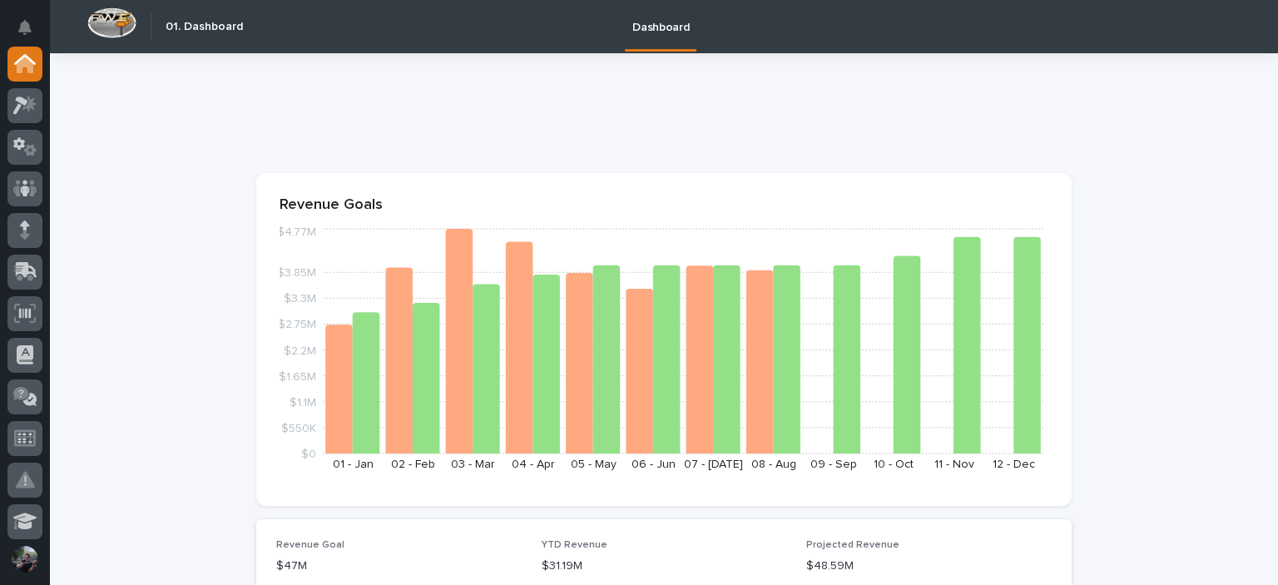
click at [317, 200] on p "Revenue Goals" at bounding box center [663, 205] width 769 height 18
click at [321, 173] on section "Revenue Goals $0 $550K $1.1M $1.65M $2.2M $2.75M $3.3M $3.85M $4.77M [DATE] - […" at bounding box center [663, 339] width 815 height 333
